Goal: Transaction & Acquisition: Purchase product/service

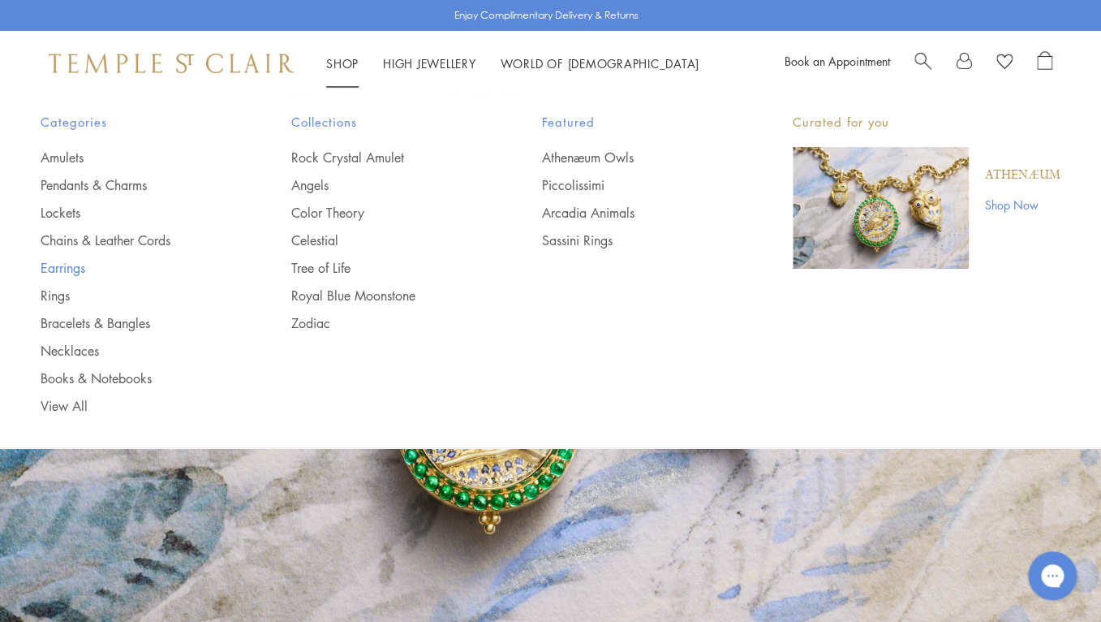
click at [66, 268] on link "Earrings" at bounding box center [134, 268] width 186 height 18
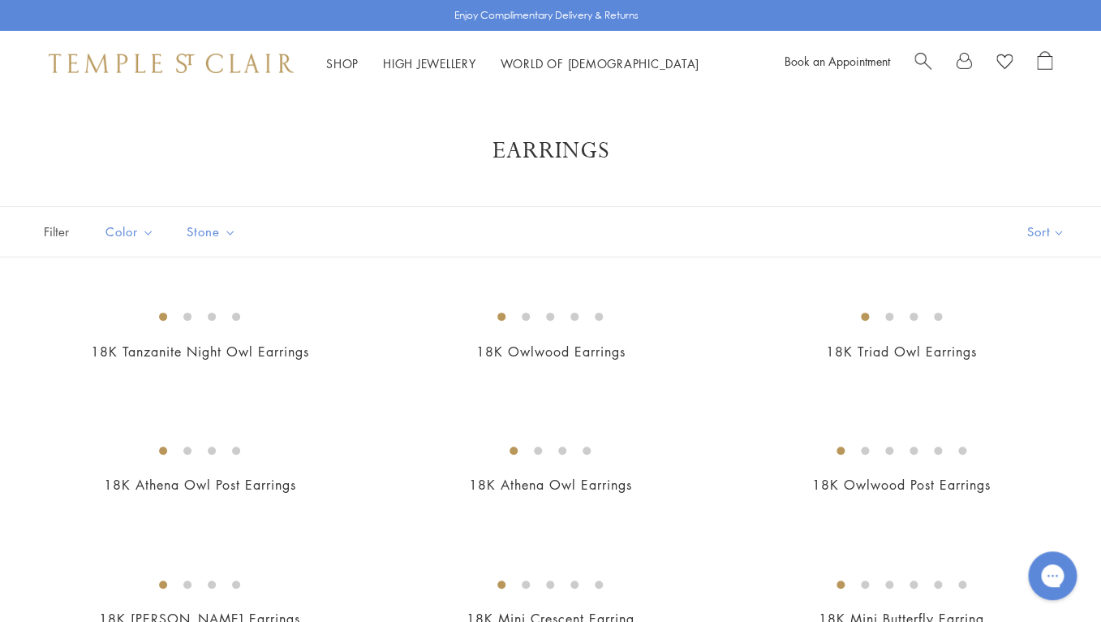
click at [1031, 232] on button "Sort" at bounding box center [1046, 231] width 110 height 49
click at [1017, 345] on button "Price, low to high" at bounding box center [1018, 346] width 165 height 40
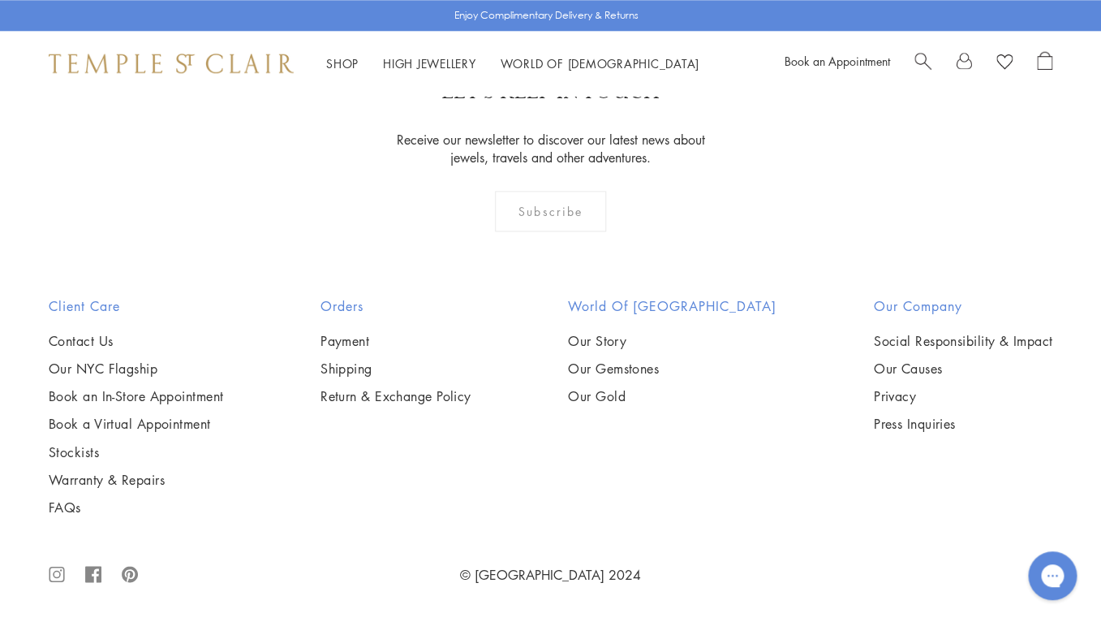
scroll to position [7043, 0]
click at [0, 0] on img at bounding box center [0, 0] width 0 height 0
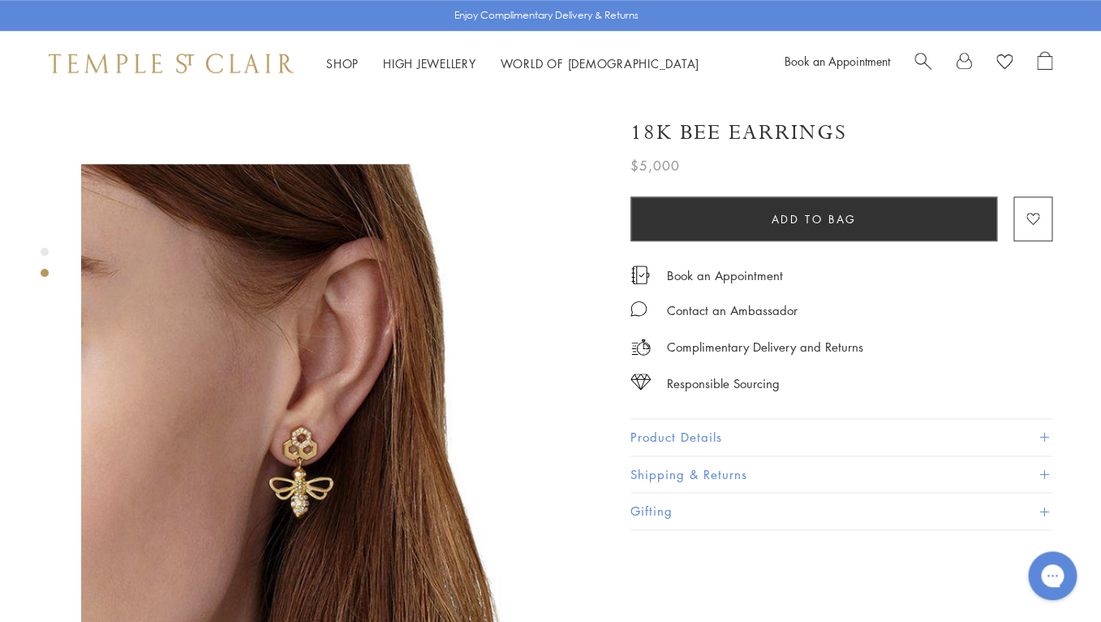
scroll to position [486, 0]
